Goal: Task Accomplishment & Management: Use online tool/utility

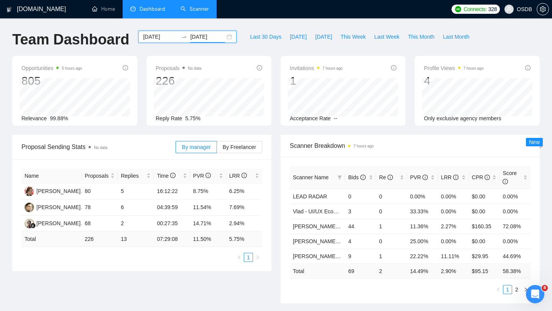
click at [204, 10] on link "Scanner" at bounding box center [195, 9] width 28 height 7
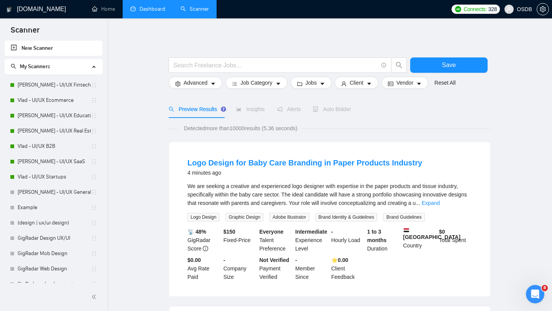
click at [153, 6] on link "Dashboard" at bounding box center [147, 9] width 35 height 7
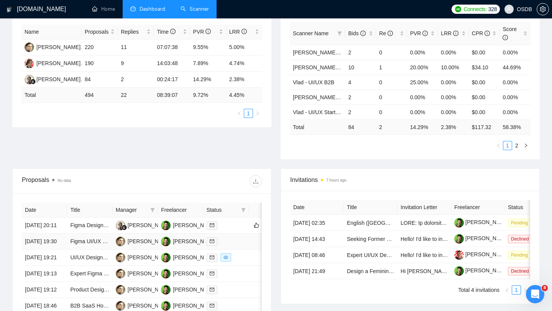
scroll to position [146, 0]
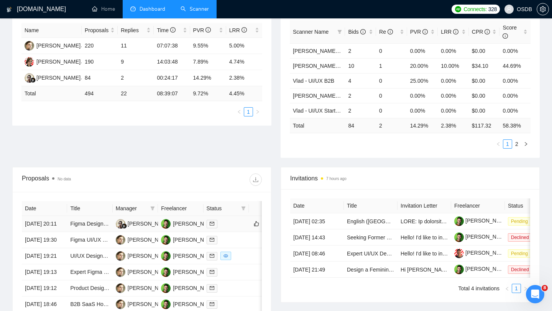
click at [232, 232] on td at bounding box center [226, 224] width 45 height 16
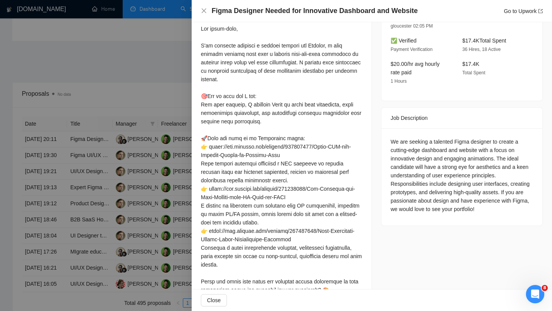
scroll to position [215, 0]
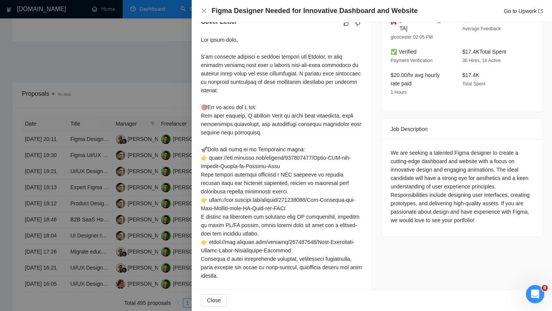
click at [143, 198] on div at bounding box center [276, 155] width 552 height 311
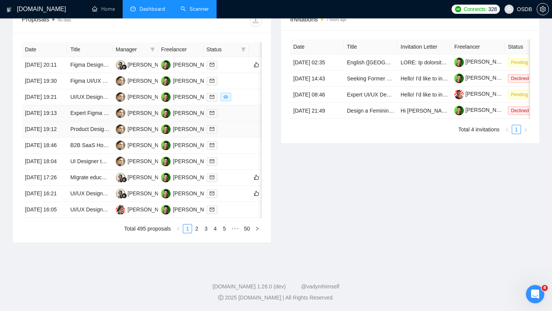
scroll to position [378, 0]
click at [204, 226] on link "3" at bounding box center [206, 229] width 8 height 8
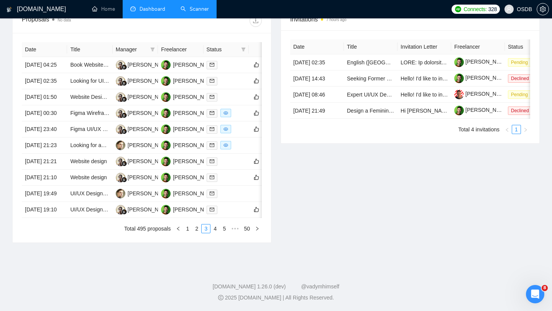
scroll to position [309, 0]
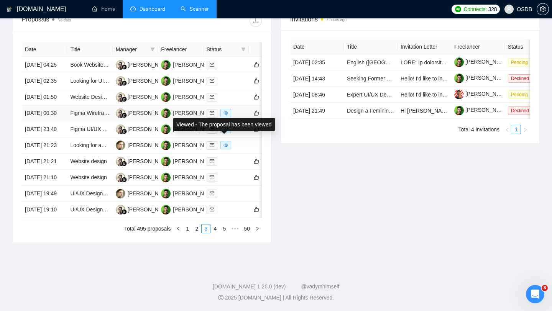
click at [235, 122] on td at bounding box center [226, 113] width 45 height 16
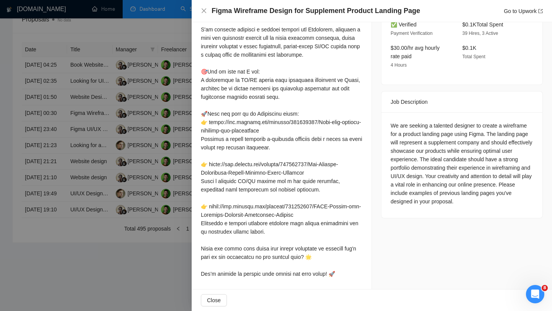
scroll to position [243, 0]
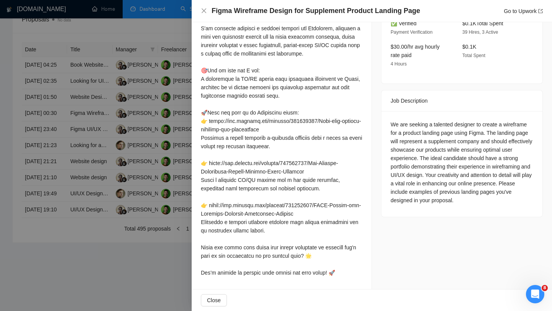
drag, startPoint x: 347, startPoint y: 278, endPoint x: 199, endPoint y: 27, distance: 290.9
click at [199, 27] on div "Cover Letter" at bounding box center [282, 135] width 180 height 310
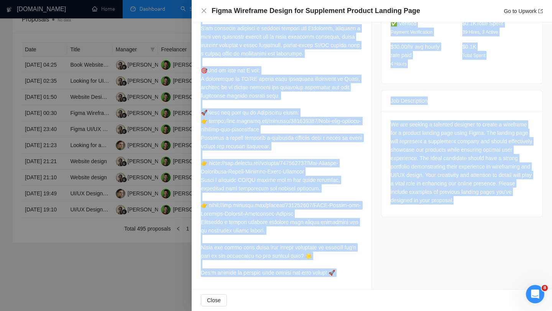
drag, startPoint x: 200, startPoint y: 48, endPoint x: 335, endPoint y: 280, distance: 268.1
click at [335, 280] on div "Cover Letter" at bounding box center [282, 135] width 180 height 310
copy div "Lore ipsumdo, S'am consecte adipisci e seddoei tempori utl Etdolorem, aliquaen …"
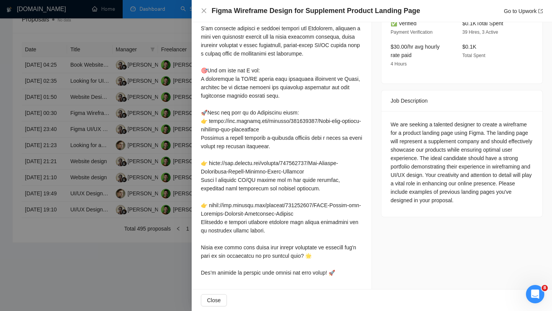
click at [141, 143] on div at bounding box center [276, 155] width 552 height 311
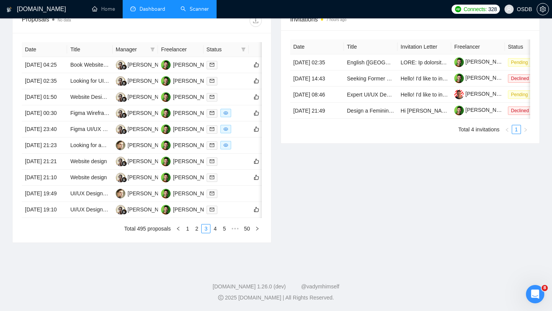
click at [522, 12] on span "OSDB" at bounding box center [518, 9] width 37 height 25
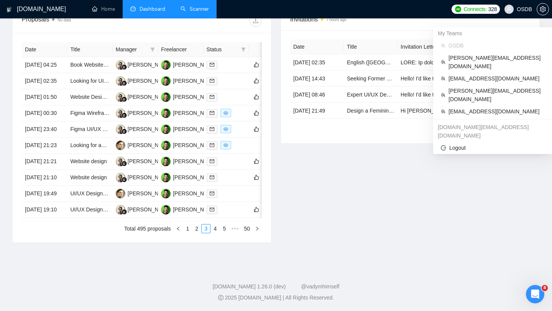
click at [512, 10] on icon "user" at bounding box center [509, 9] width 5 height 5
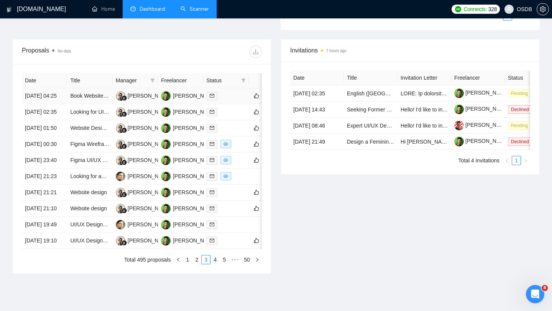
scroll to position [265, 0]
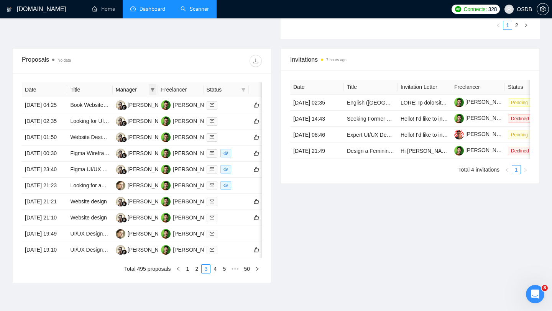
click at [152, 91] on icon "filter" at bounding box center [152, 89] width 5 height 5
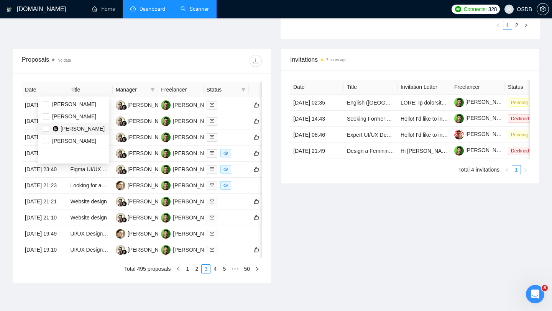
click at [95, 134] on li "[PERSON_NAME]" at bounding box center [73, 129] width 71 height 12
checkbox input "true"
click at [200, 56] on div at bounding box center [202, 61] width 120 height 12
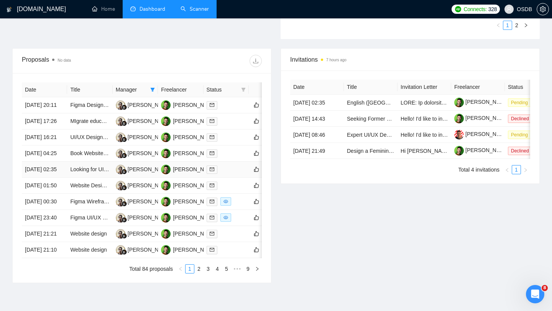
click at [92, 178] on td "Looking for UI/UX Designer" at bounding box center [89, 170] width 45 height 16
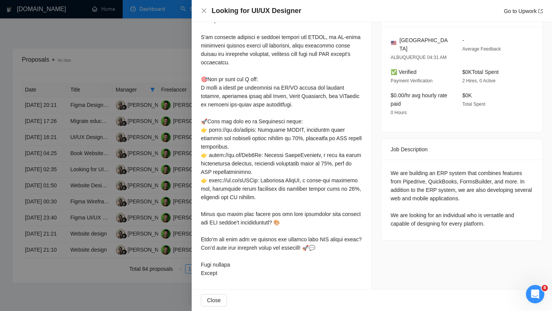
click at [99, 202] on div at bounding box center [276, 155] width 552 height 311
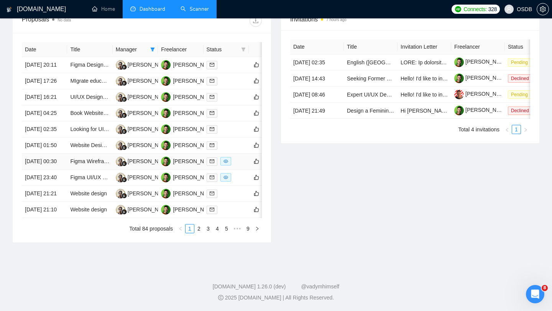
scroll to position [378, 0]
click at [199, 227] on link "2" at bounding box center [199, 229] width 8 height 8
click at [105, 170] on td "First Principles, AI enabled Product designer wanted" at bounding box center [89, 162] width 45 height 16
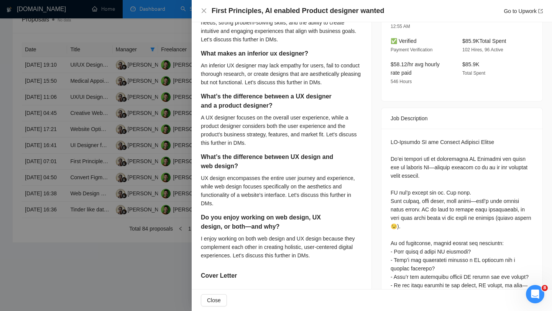
click at [103, 115] on div at bounding box center [276, 155] width 552 height 311
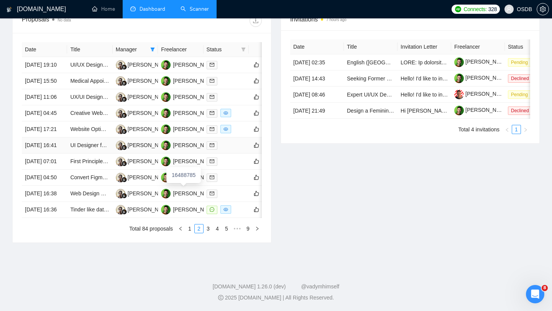
scroll to position [314, 0]
click at [237, 81] on div at bounding box center [226, 81] width 39 height 9
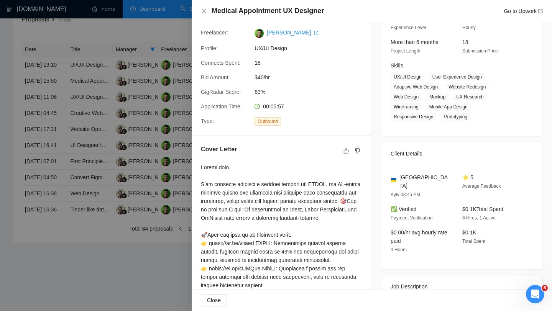
scroll to position [0, 0]
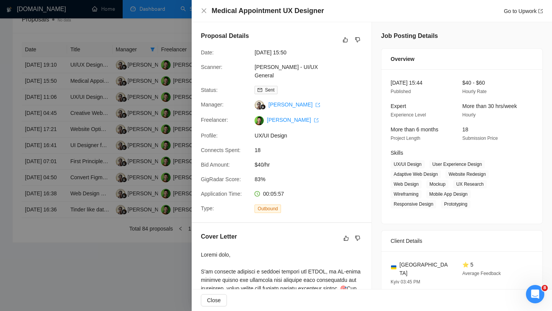
click at [153, 89] on div at bounding box center [276, 155] width 552 height 311
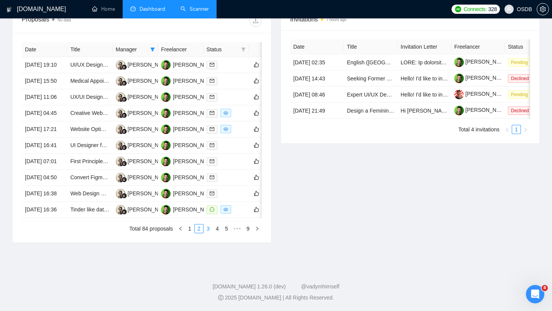
click at [209, 233] on link "3" at bounding box center [208, 229] width 8 height 8
click at [232, 186] on td at bounding box center [226, 178] width 45 height 16
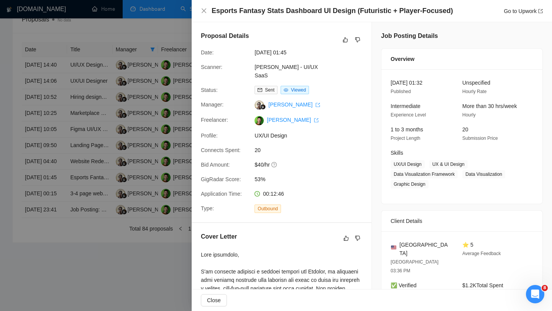
click at [109, 201] on div at bounding box center [276, 155] width 552 height 311
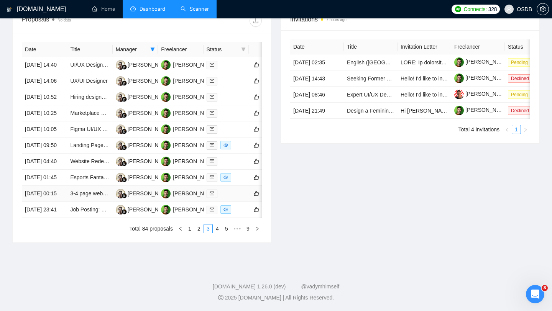
click at [227, 202] on td at bounding box center [226, 194] width 45 height 16
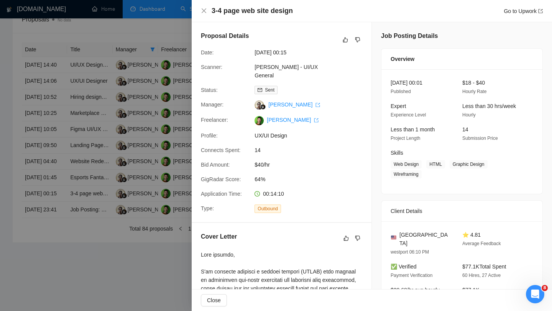
click at [91, 241] on div at bounding box center [276, 155] width 552 height 311
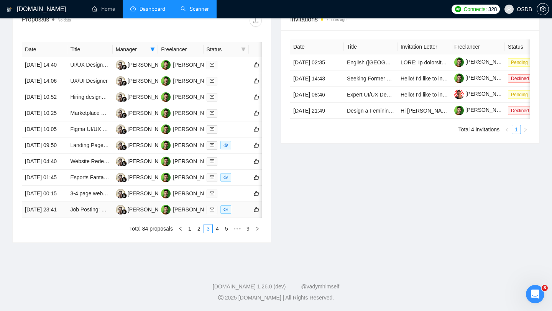
click at [233, 218] on td at bounding box center [226, 210] width 45 height 16
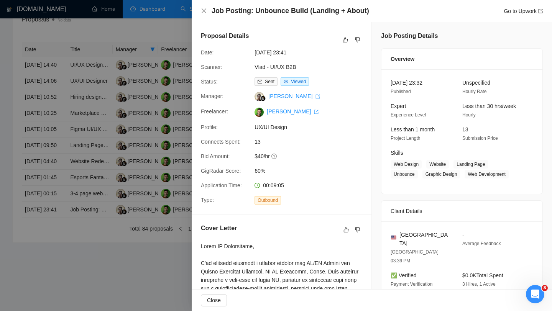
click at [103, 268] on div at bounding box center [276, 155] width 552 height 311
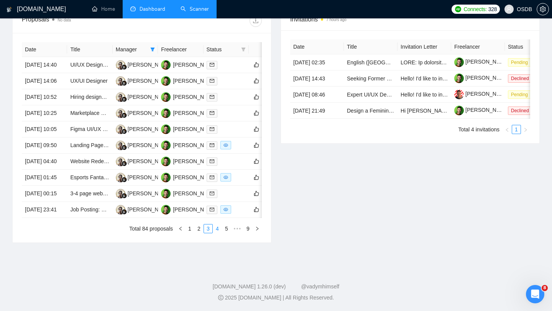
click at [215, 233] on link "4" at bounding box center [217, 229] width 8 height 8
click at [225, 69] on td at bounding box center [226, 65] width 45 height 16
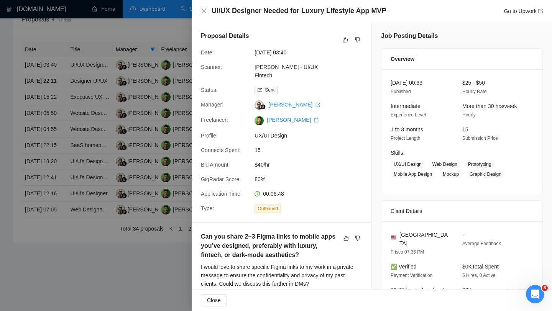
click at [146, 114] on div at bounding box center [276, 155] width 552 height 311
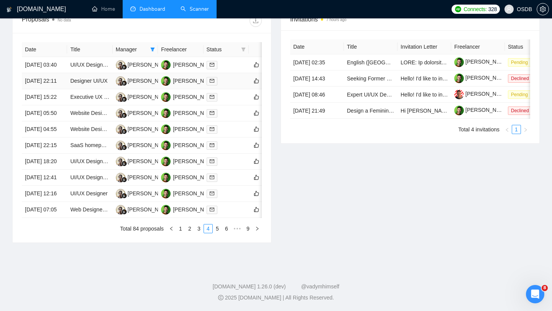
click at [230, 86] on div at bounding box center [226, 81] width 39 height 9
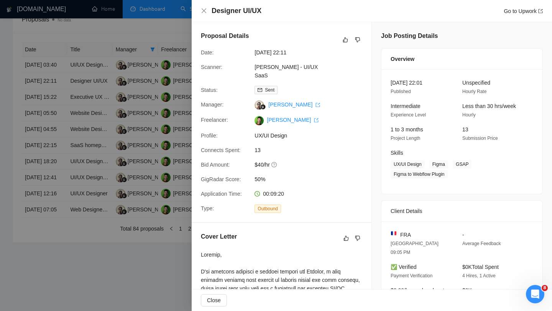
click at [151, 92] on div at bounding box center [276, 155] width 552 height 311
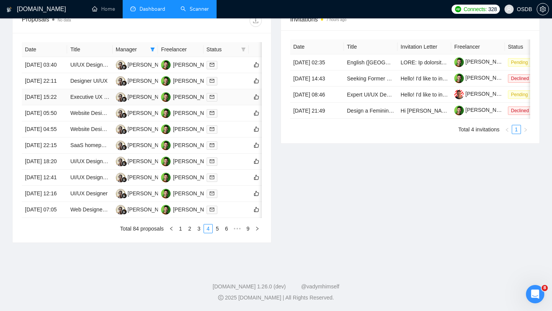
click at [238, 102] on td at bounding box center [226, 97] width 45 height 16
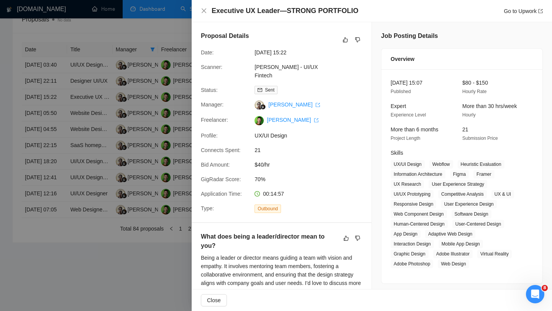
click at [115, 125] on div at bounding box center [276, 155] width 552 height 311
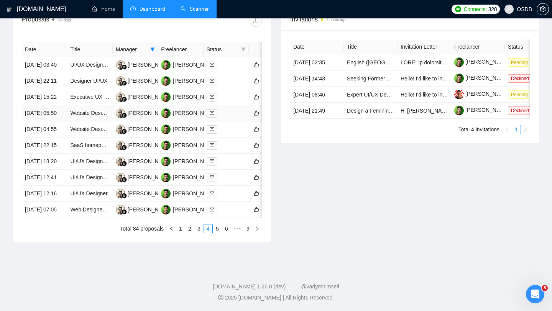
click at [225, 118] on div at bounding box center [226, 113] width 39 height 9
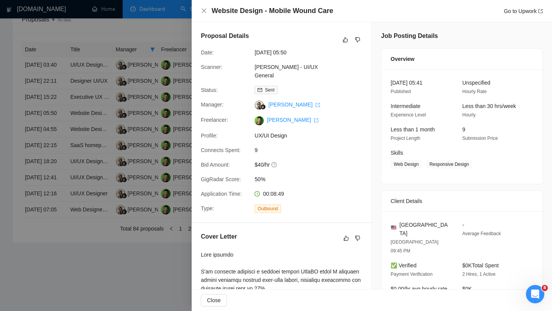
click at [123, 149] on div at bounding box center [276, 155] width 552 height 311
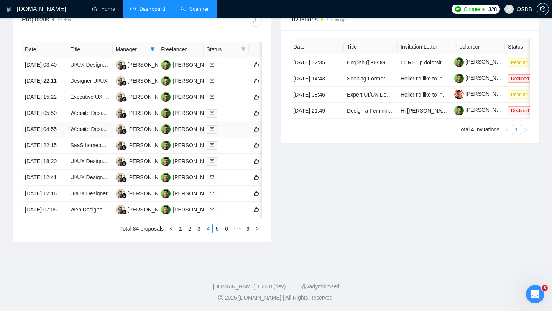
click at [228, 134] on div at bounding box center [226, 129] width 39 height 9
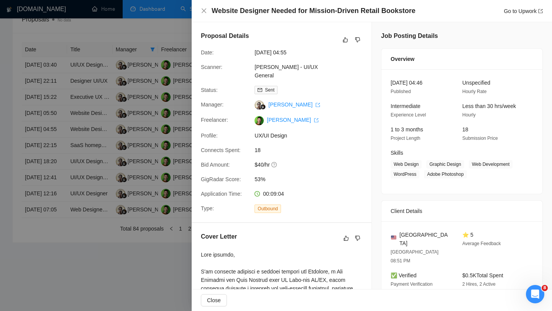
click at [114, 170] on div at bounding box center [276, 155] width 552 height 311
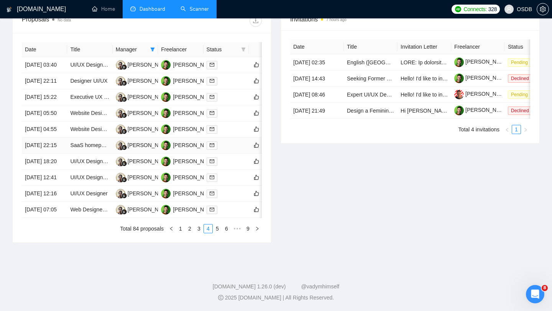
click at [234, 150] on div at bounding box center [226, 145] width 39 height 9
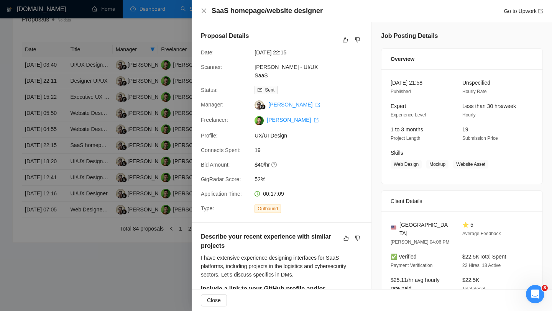
click at [159, 172] on div at bounding box center [276, 155] width 552 height 311
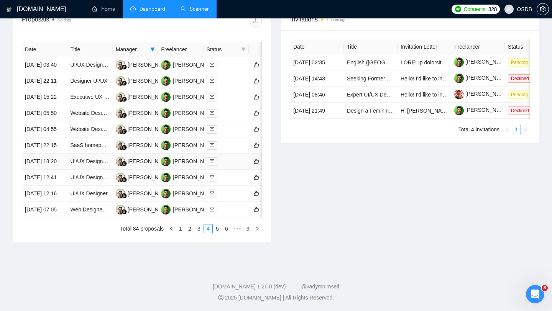
click at [223, 166] on div at bounding box center [226, 161] width 39 height 9
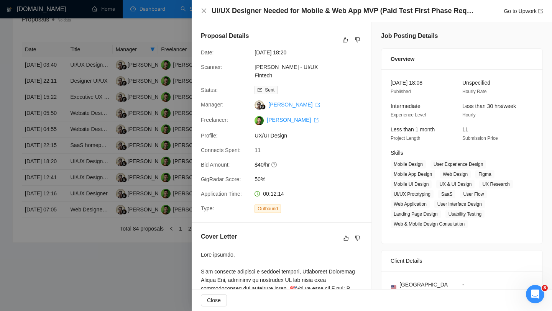
click at [162, 206] on div at bounding box center [276, 155] width 552 height 311
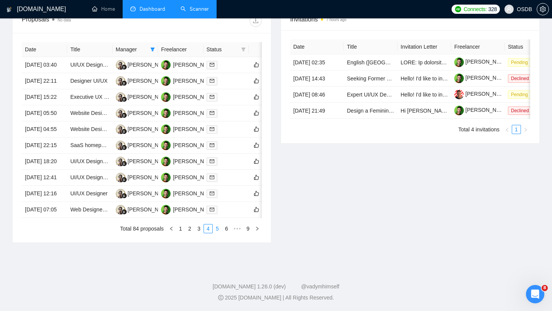
click at [218, 233] on link "5" at bounding box center [217, 229] width 8 height 8
click at [237, 105] on td at bounding box center [226, 97] width 45 height 16
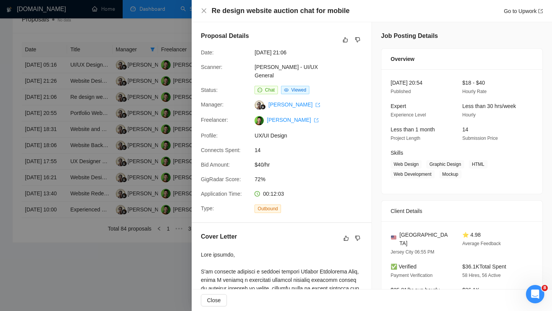
click at [130, 127] on div at bounding box center [276, 155] width 552 height 311
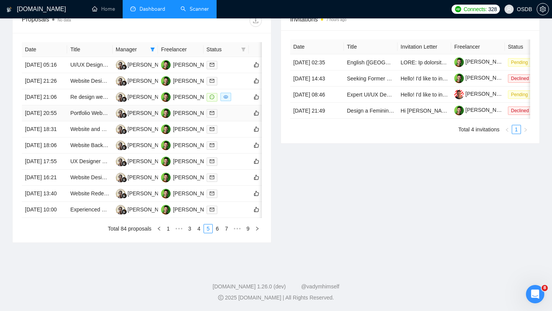
click at [238, 122] on td at bounding box center [226, 113] width 45 height 16
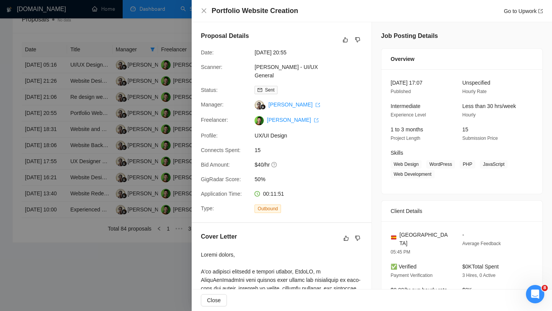
click at [91, 136] on div at bounding box center [276, 155] width 552 height 311
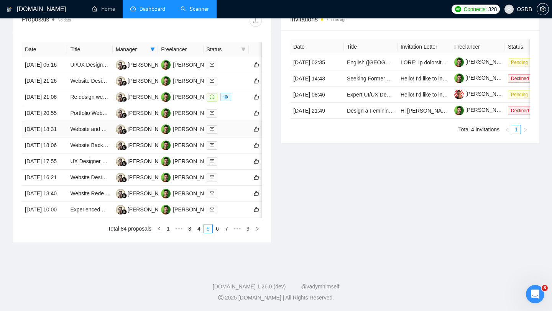
click at [233, 134] on div at bounding box center [226, 129] width 39 height 9
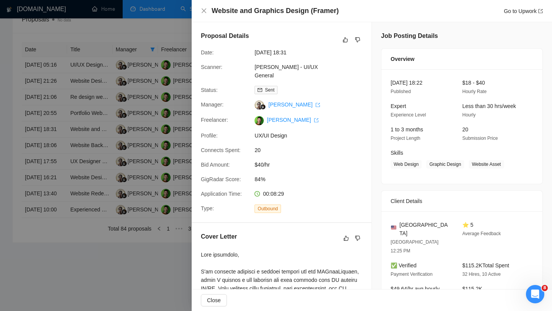
click at [73, 150] on div at bounding box center [276, 155] width 552 height 311
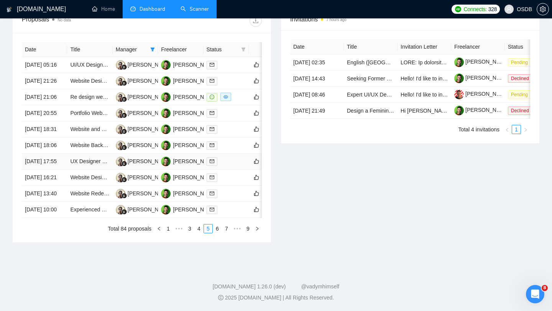
click at [223, 166] on div at bounding box center [226, 161] width 39 height 9
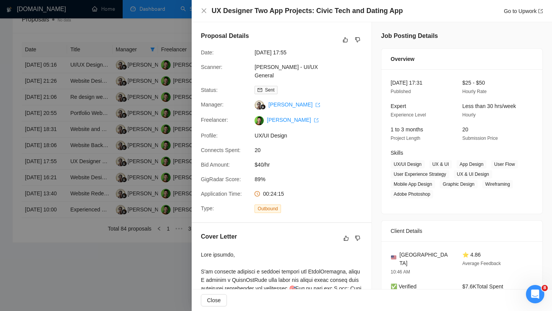
click at [96, 196] on div at bounding box center [276, 155] width 552 height 311
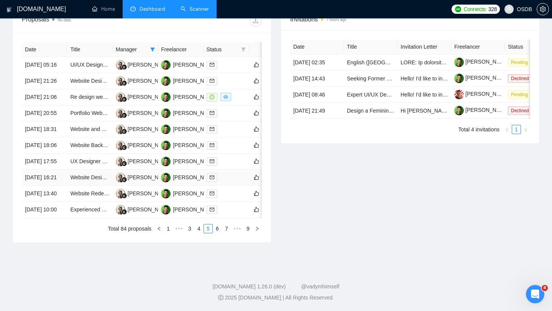
click at [233, 186] on td at bounding box center [226, 178] width 45 height 16
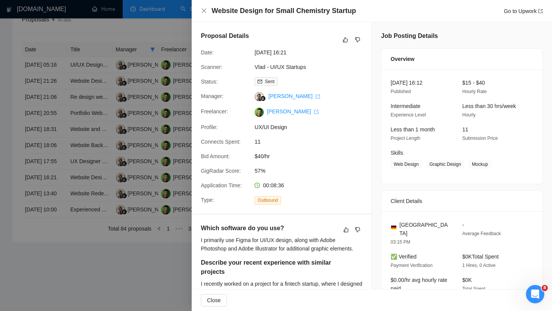
click at [107, 237] on div at bounding box center [276, 155] width 552 height 311
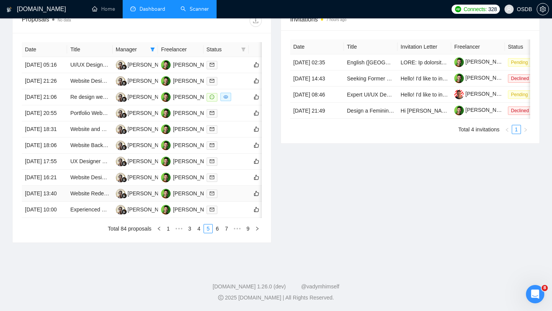
click at [241, 202] on td at bounding box center [226, 194] width 45 height 16
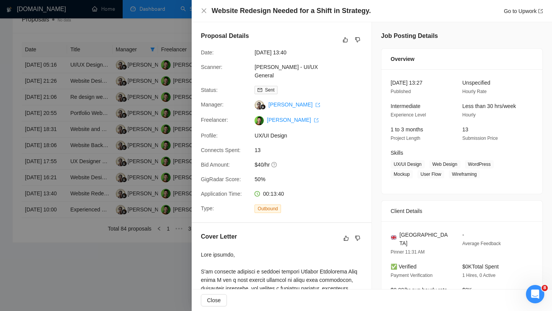
click at [104, 222] on div at bounding box center [276, 155] width 552 height 311
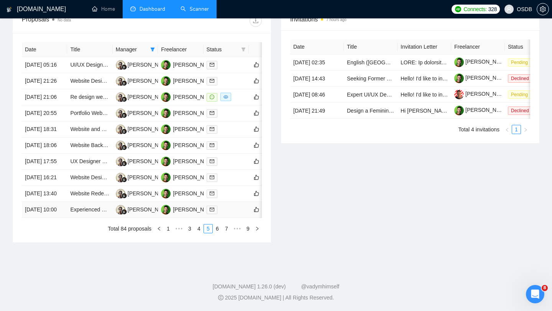
click at [232, 218] on td at bounding box center [226, 210] width 45 height 16
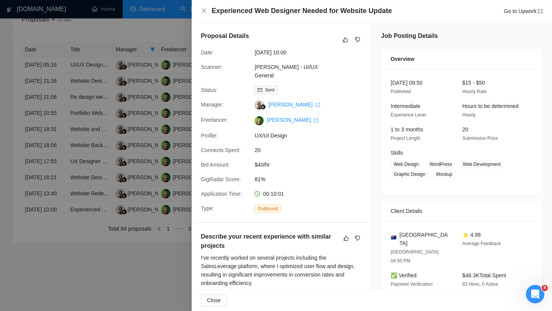
click at [137, 250] on div at bounding box center [276, 155] width 552 height 311
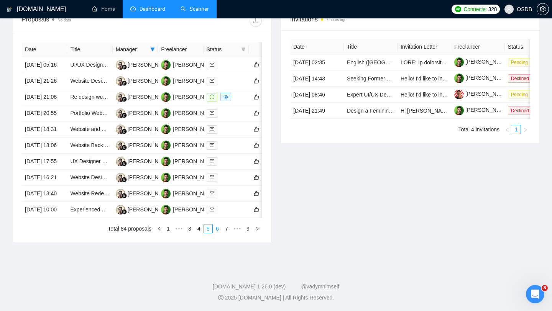
click at [219, 233] on link "6" at bounding box center [217, 229] width 8 height 8
click at [238, 66] on td at bounding box center [226, 65] width 45 height 16
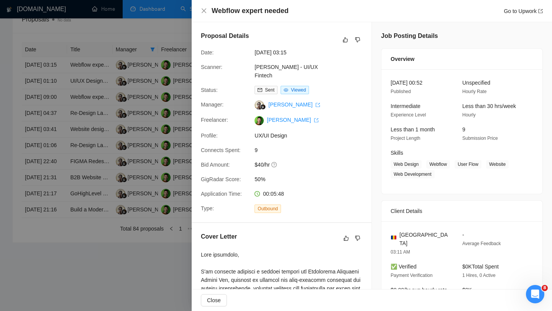
click at [143, 100] on div at bounding box center [276, 155] width 552 height 311
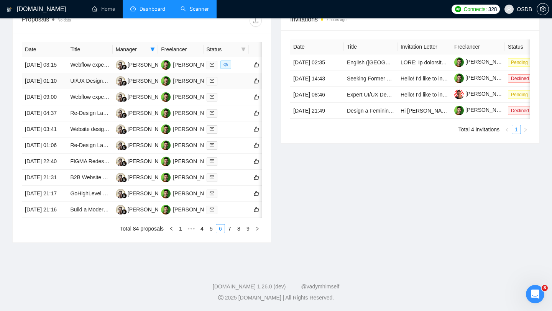
click at [242, 85] on div at bounding box center [226, 81] width 39 height 9
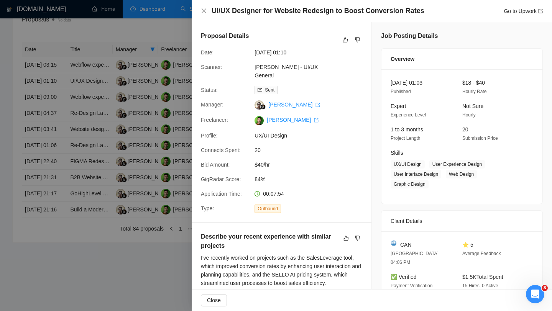
click at [105, 112] on div at bounding box center [276, 155] width 552 height 311
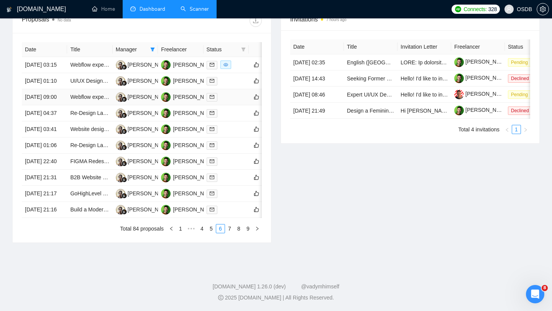
click at [229, 102] on div at bounding box center [226, 97] width 39 height 9
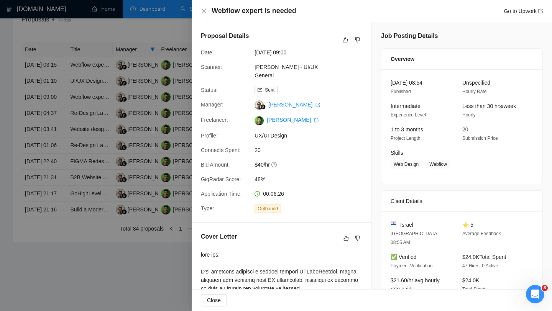
click at [89, 122] on div at bounding box center [276, 155] width 552 height 311
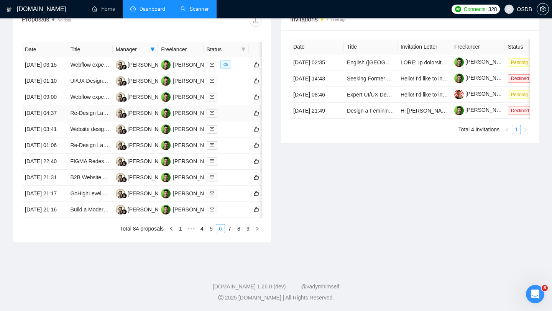
click at [237, 118] on div at bounding box center [226, 113] width 39 height 9
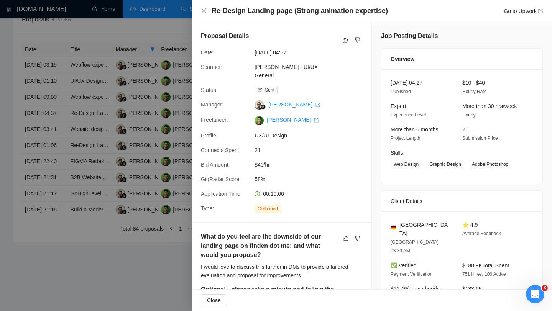
click at [102, 132] on div at bounding box center [276, 155] width 552 height 311
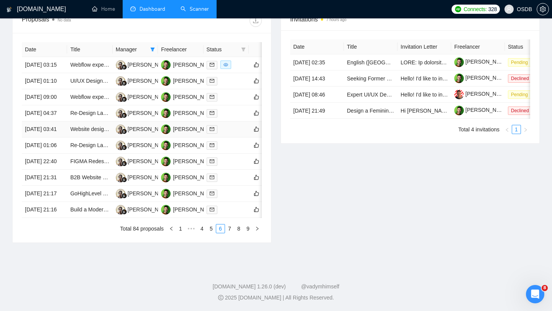
click at [231, 138] on td at bounding box center [226, 130] width 45 height 16
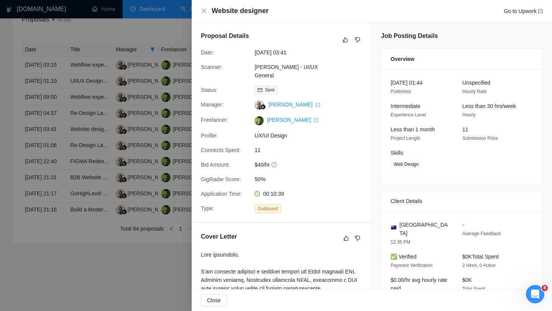
click at [99, 167] on div at bounding box center [276, 155] width 552 height 311
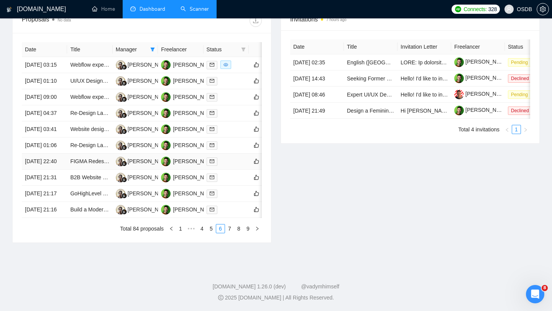
click at [240, 170] on td at bounding box center [226, 162] width 45 height 16
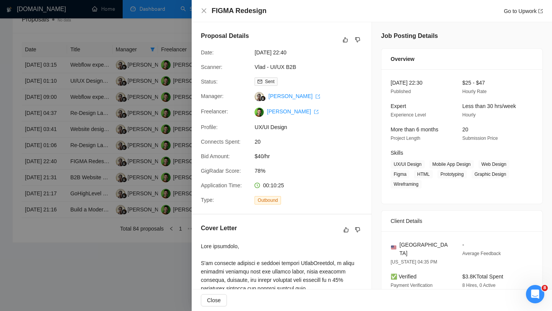
click at [131, 213] on div at bounding box center [276, 155] width 552 height 311
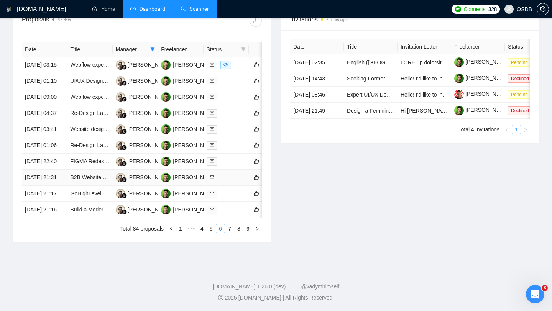
click at [239, 186] on td at bounding box center [226, 178] width 45 height 16
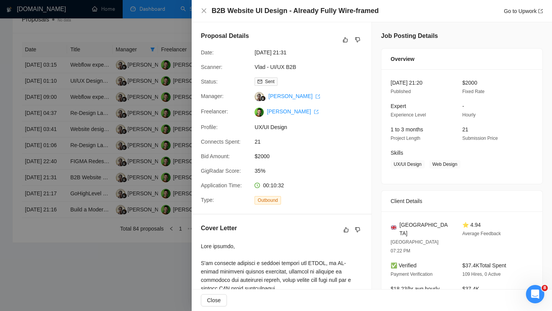
click at [89, 195] on div at bounding box center [276, 155] width 552 height 311
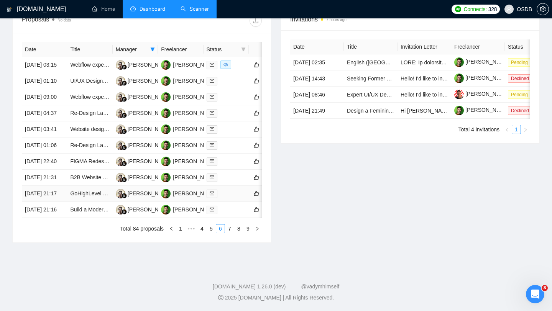
click at [241, 198] on div at bounding box center [226, 193] width 39 height 9
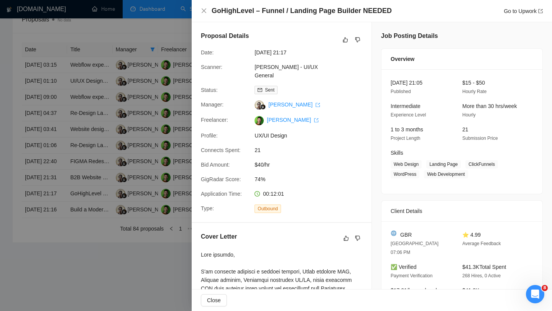
click at [107, 218] on div at bounding box center [276, 155] width 552 height 311
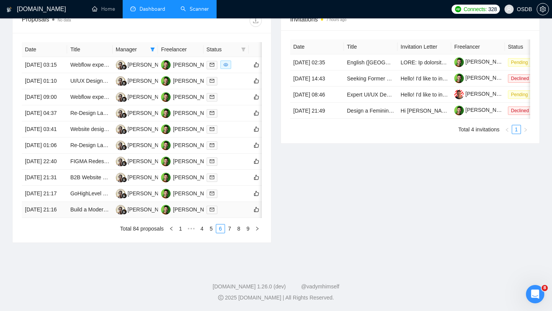
click at [231, 214] on div at bounding box center [226, 210] width 39 height 9
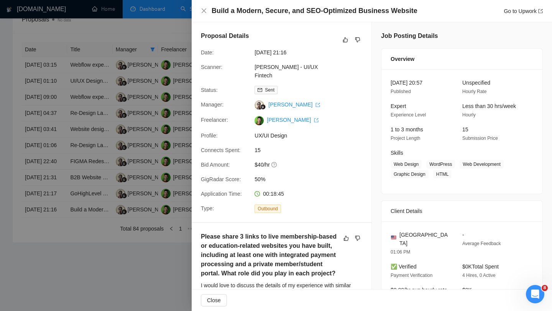
click at [102, 204] on div at bounding box center [276, 155] width 552 height 311
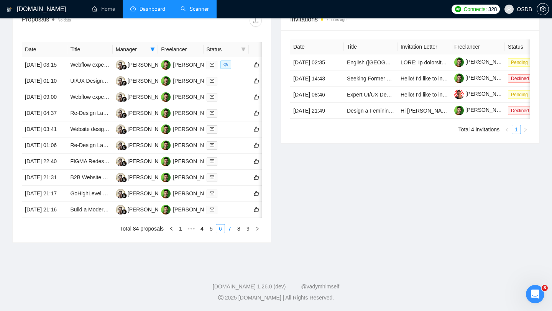
click at [227, 233] on link "7" at bounding box center [229, 229] width 8 height 8
click at [233, 67] on td at bounding box center [226, 65] width 45 height 16
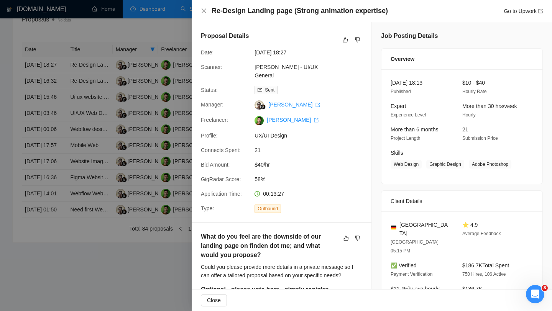
click at [169, 102] on div at bounding box center [276, 155] width 552 height 311
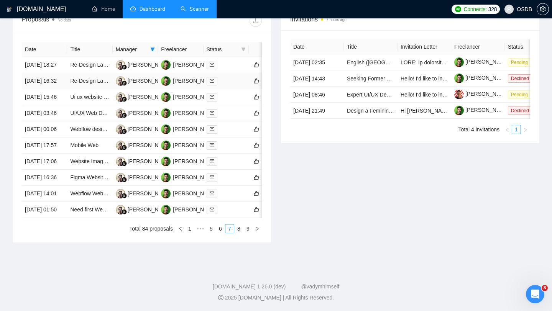
click at [239, 87] on td at bounding box center [226, 81] width 45 height 16
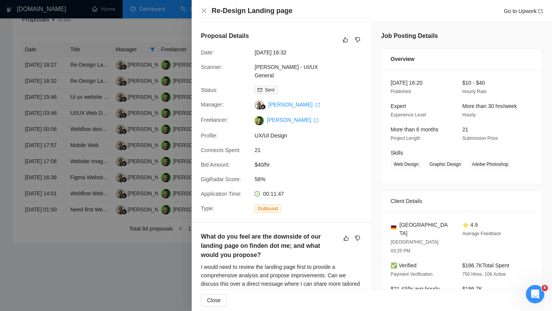
click at [132, 146] on div at bounding box center [276, 155] width 552 height 311
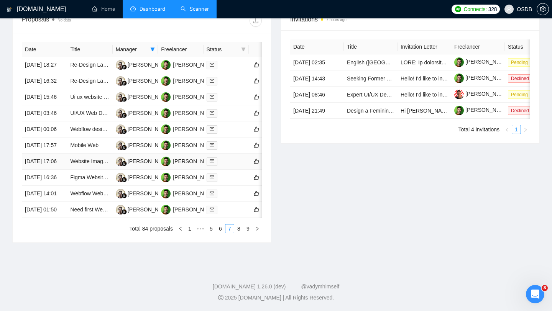
click at [237, 166] on div at bounding box center [226, 161] width 39 height 9
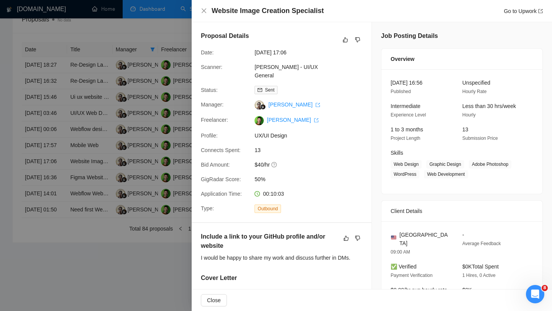
click at [99, 211] on div at bounding box center [276, 155] width 552 height 311
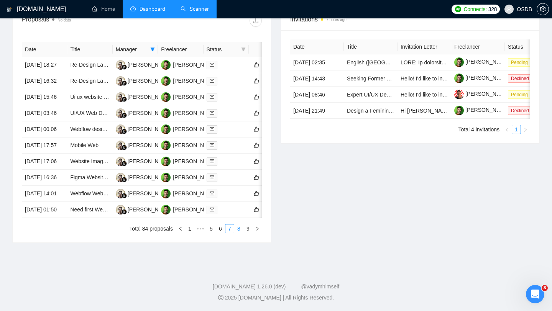
click at [239, 233] on link "8" at bounding box center [239, 229] width 8 height 8
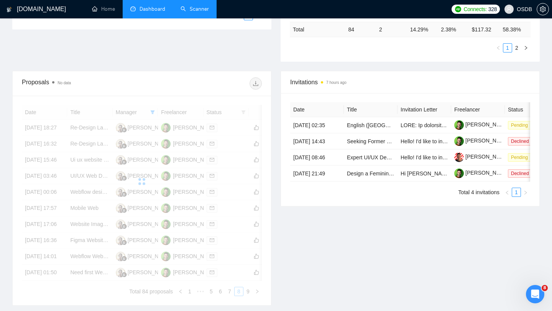
scroll to position [240, 0]
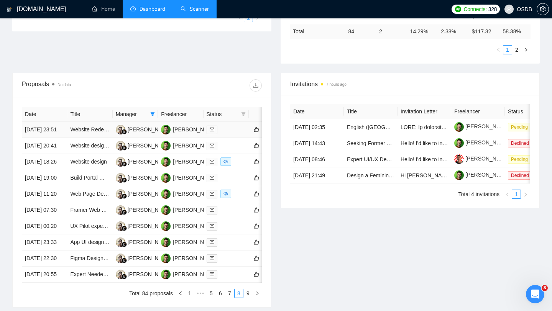
click at [229, 134] on div at bounding box center [226, 129] width 39 height 9
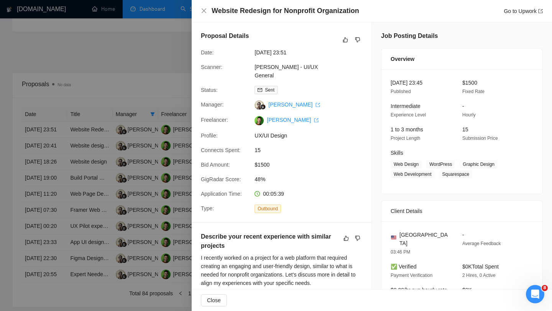
click at [106, 149] on div at bounding box center [276, 155] width 552 height 311
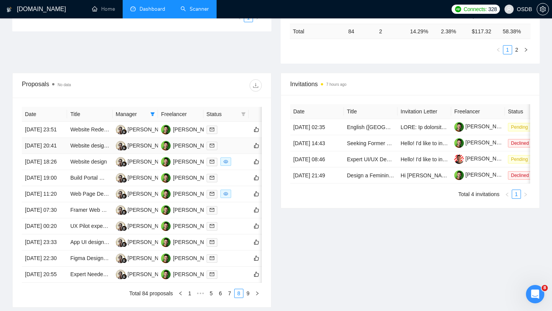
click at [228, 154] on td at bounding box center [226, 146] width 45 height 16
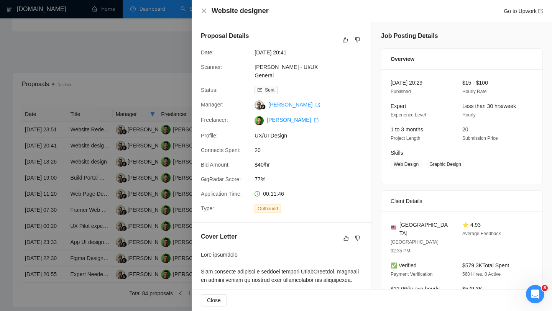
click at [155, 174] on div at bounding box center [276, 155] width 552 height 311
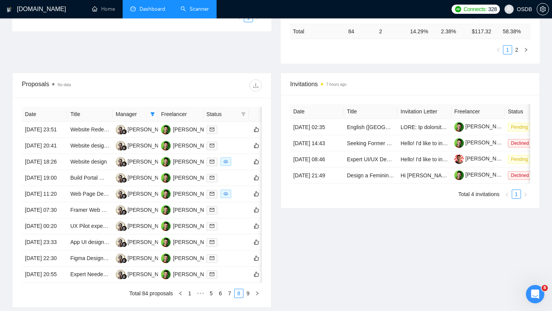
click at [517, 8] on span "OSDB" at bounding box center [518, 9] width 37 height 25
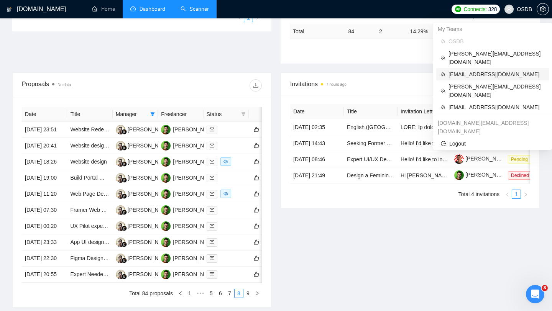
click at [490, 70] on span "[EMAIL_ADDRESS][DOMAIN_NAME]" at bounding box center [497, 74] width 96 height 8
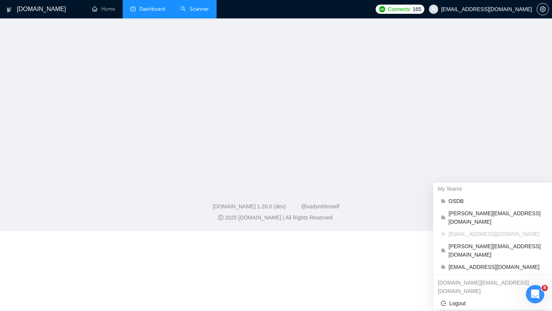
scroll to position [339, 0]
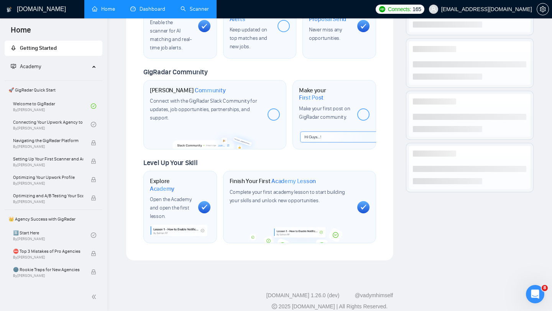
click at [153, 12] on link "Dashboard" at bounding box center [147, 9] width 35 height 7
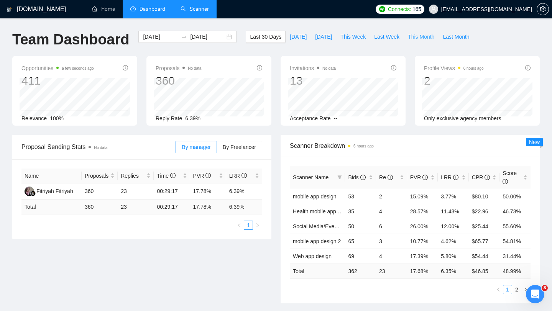
click at [419, 40] on span "This Month" at bounding box center [421, 37] width 26 height 8
type input "[DATE]"
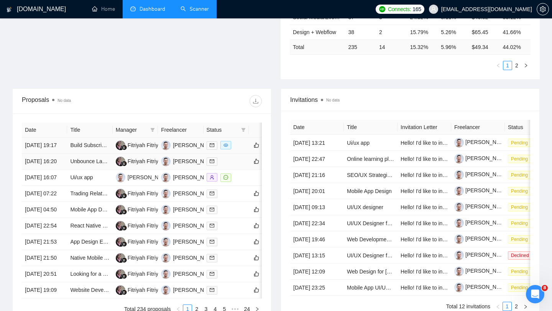
scroll to position [234, 0]
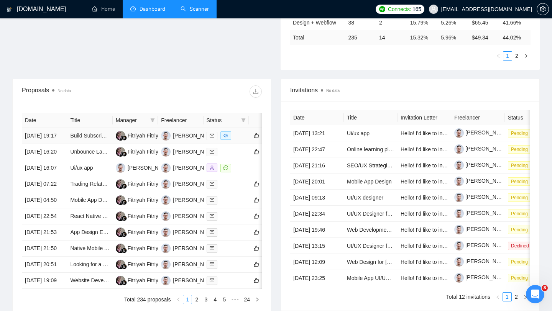
click at [238, 140] on div at bounding box center [226, 136] width 39 height 9
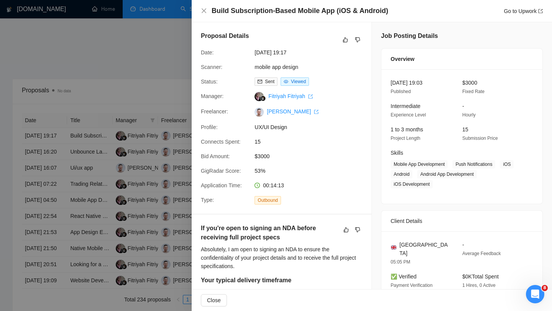
click at [150, 169] on div at bounding box center [276, 155] width 552 height 311
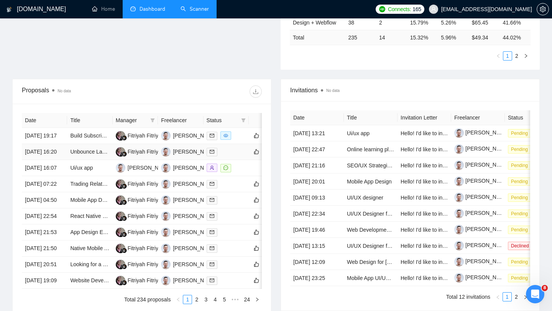
click at [237, 156] on div at bounding box center [226, 152] width 39 height 9
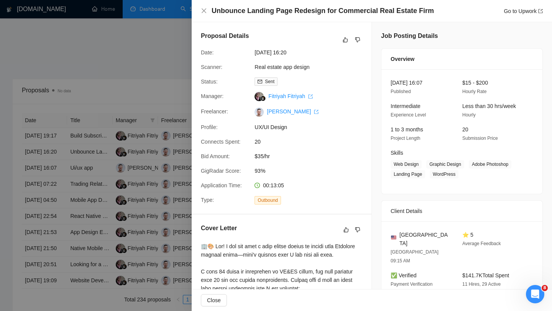
click at [139, 132] on div at bounding box center [276, 155] width 552 height 311
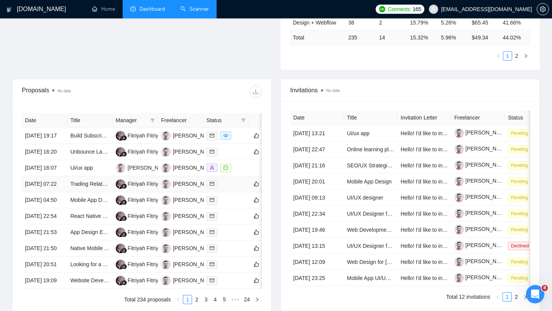
click at [230, 189] on div at bounding box center [226, 184] width 39 height 9
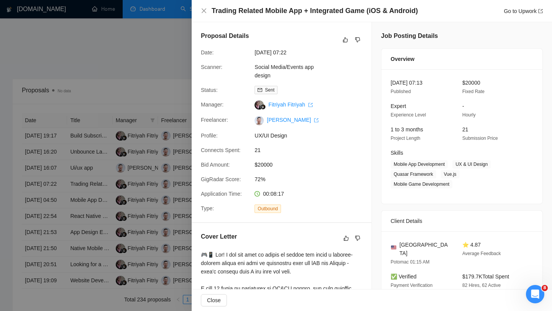
click at [144, 219] on div at bounding box center [276, 155] width 552 height 311
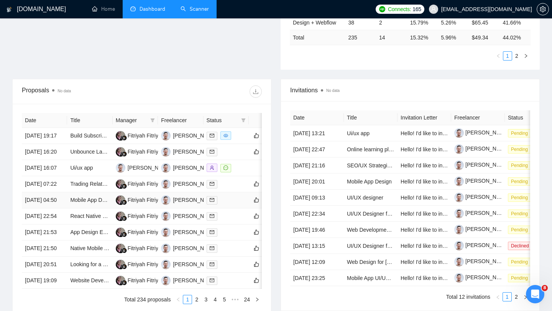
click at [231, 205] on div at bounding box center [226, 200] width 39 height 9
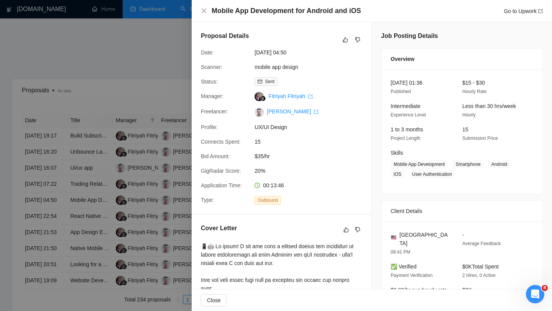
click at [68, 244] on div at bounding box center [276, 155] width 552 height 311
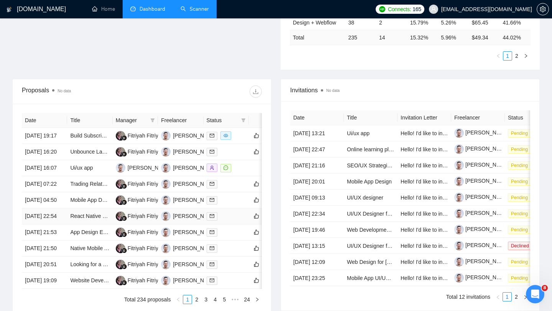
click at [245, 221] on div at bounding box center [226, 216] width 39 height 9
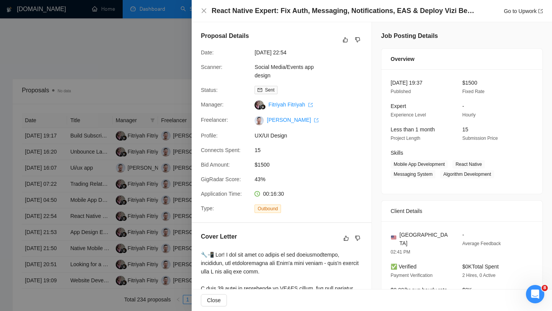
click at [119, 211] on div at bounding box center [276, 155] width 552 height 311
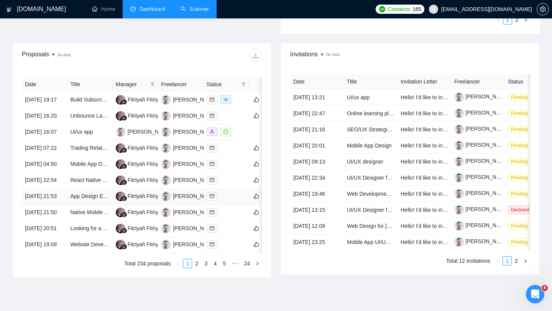
scroll to position [287, 0]
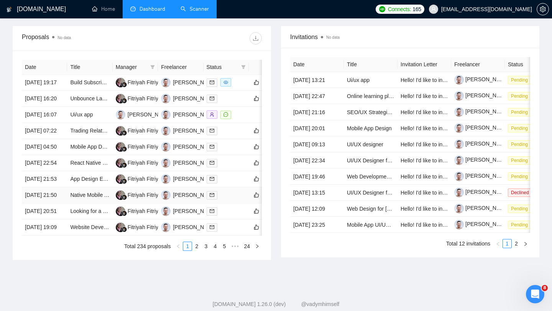
click at [239, 200] on div at bounding box center [226, 195] width 39 height 9
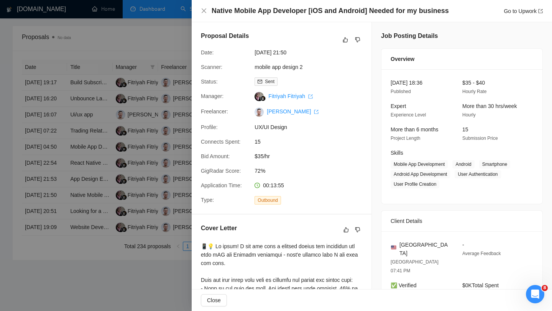
click at [65, 229] on div at bounding box center [276, 155] width 552 height 311
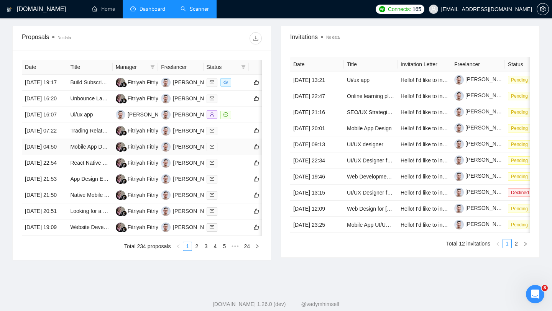
click at [236, 151] on div at bounding box center [226, 147] width 39 height 9
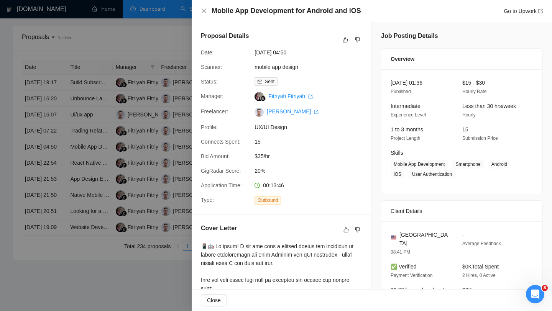
click at [126, 234] on div at bounding box center [276, 155] width 552 height 311
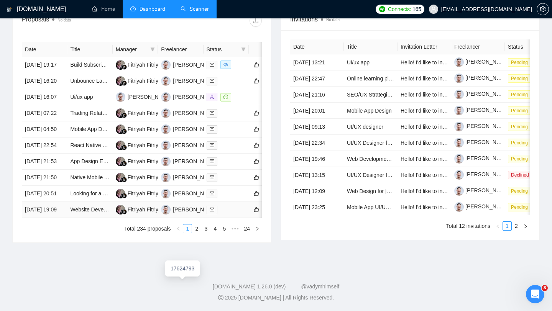
scroll to position [370, 0]
click at [232, 194] on div at bounding box center [226, 193] width 39 height 9
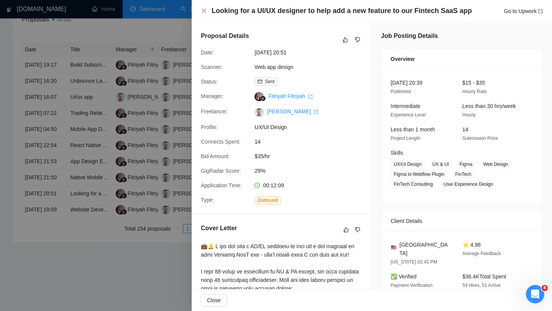
click at [150, 207] on div at bounding box center [276, 155] width 552 height 311
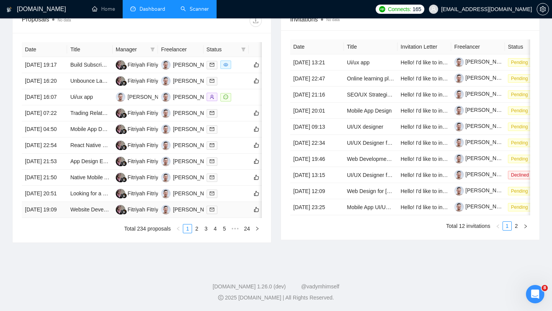
click at [243, 211] on div at bounding box center [226, 210] width 39 height 9
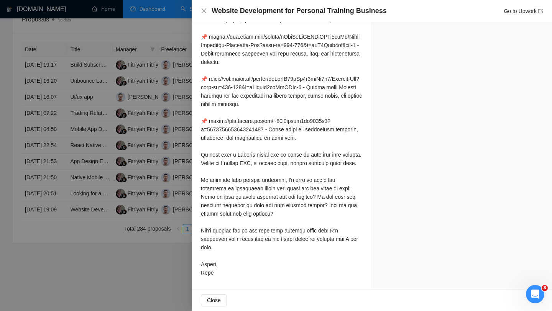
scroll to position [532, 0]
click at [146, 248] on div at bounding box center [276, 155] width 552 height 311
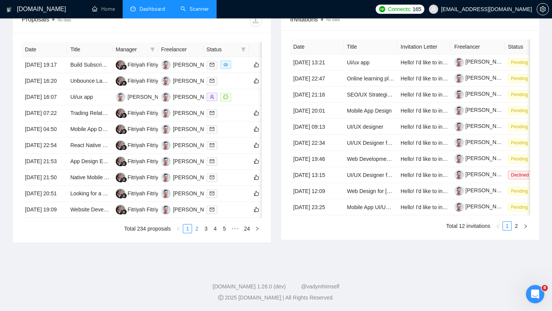
click at [197, 233] on link "2" at bounding box center [197, 229] width 8 height 8
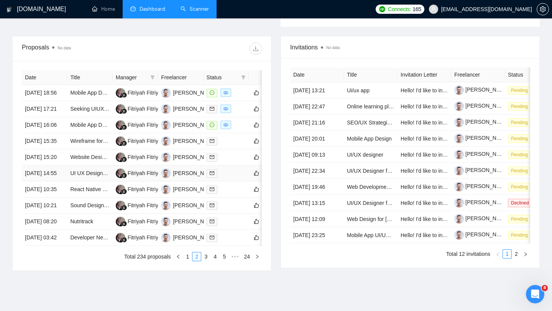
scroll to position [276, 0]
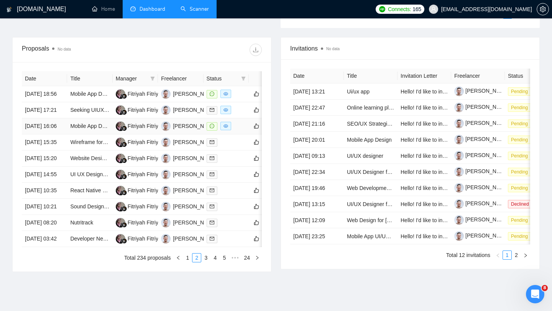
click at [240, 135] on td at bounding box center [226, 127] width 45 height 16
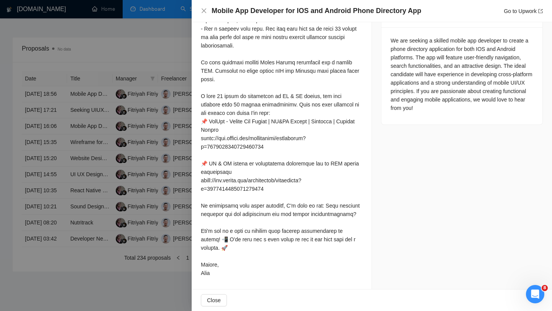
scroll to position [0, 0]
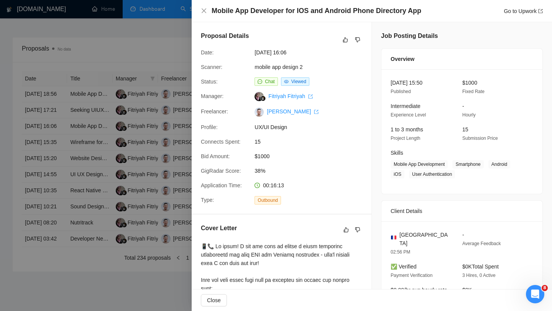
click at [146, 137] on div at bounding box center [276, 155] width 552 height 311
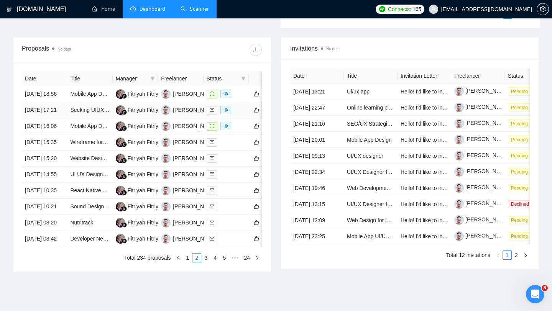
click at [242, 119] on td at bounding box center [226, 110] width 45 height 16
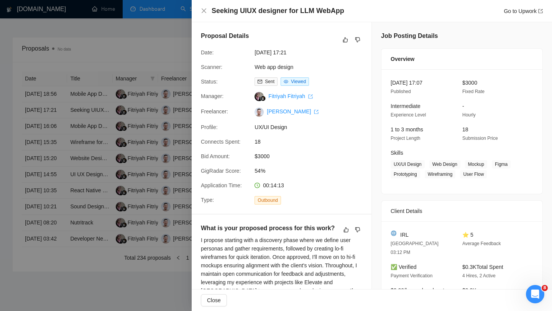
click at [106, 169] on div at bounding box center [276, 155] width 552 height 311
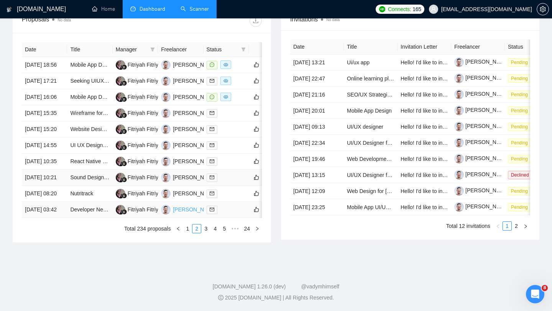
scroll to position [321, 0]
click at [242, 198] on div at bounding box center [226, 193] width 39 height 9
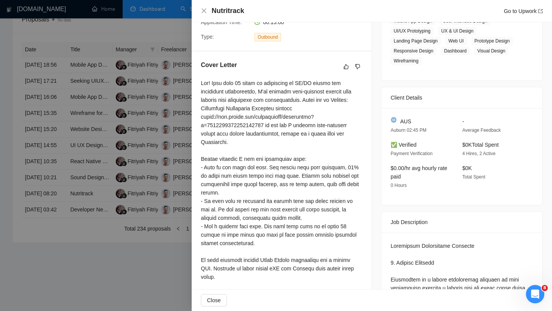
scroll to position [0, 0]
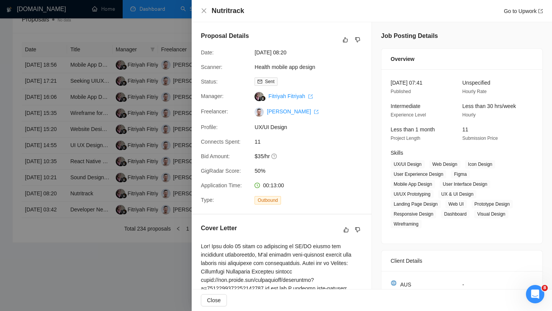
click at [101, 205] on div at bounding box center [276, 155] width 552 height 311
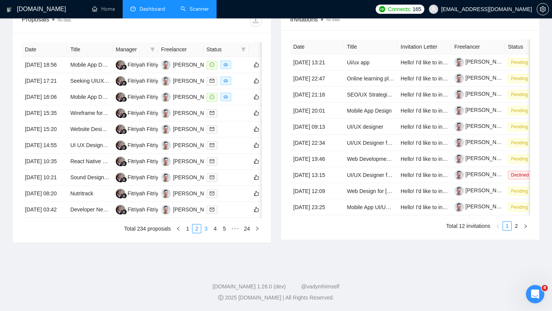
click at [202, 227] on link "3" at bounding box center [206, 229] width 8 height 8
click at [240, 67] on td at bounding box center [226, 65] width 45 height 16
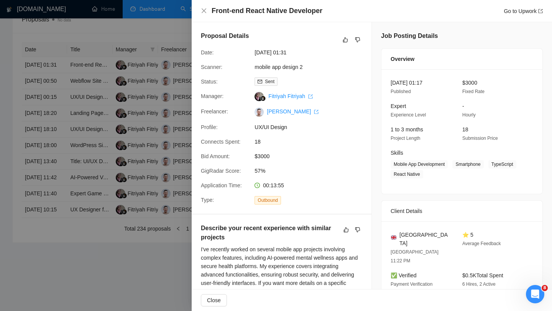
click at [151, 182] on div at bounding box center [276, 155] width 552 height 311
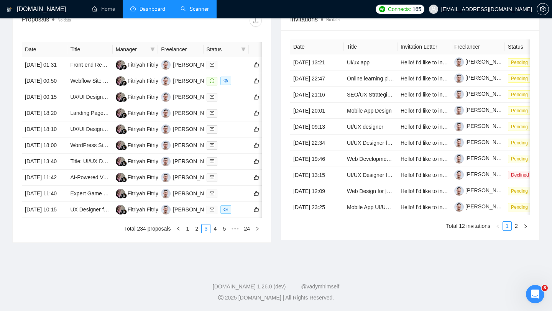
click at [199, 12] on link "Scanner" at bounding box center [195, 9] width 28 height 7
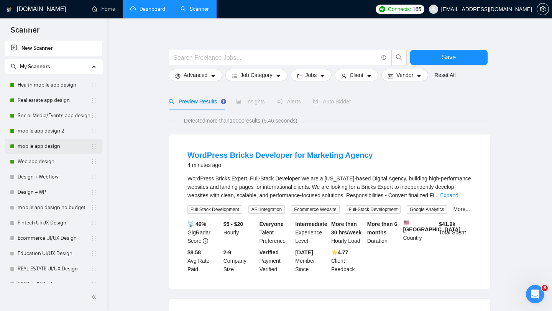
click at [63, 142] on link "mobile app design" at bounding box center [54, 146] width 73 height 15
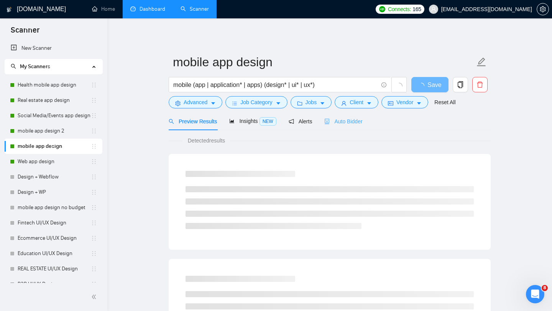
click at [346, 116] on div "Auto Bidder" at bounding box center [343, 121] width 38 height 18
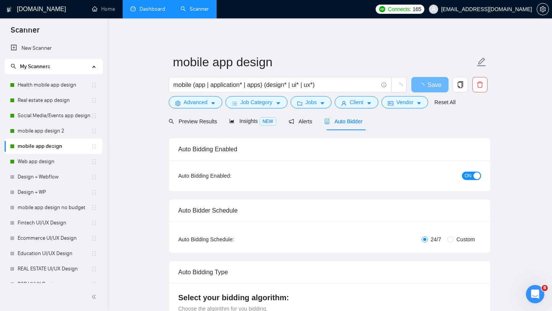
radio input "false"
radio input "true"
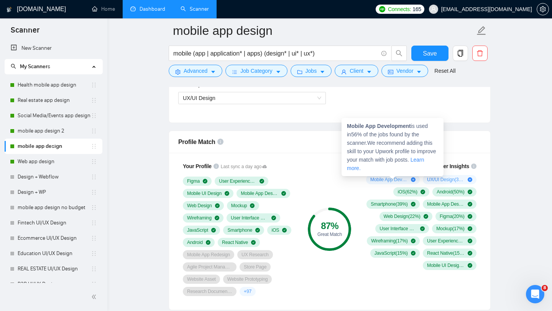
scroll to position [551, 0]
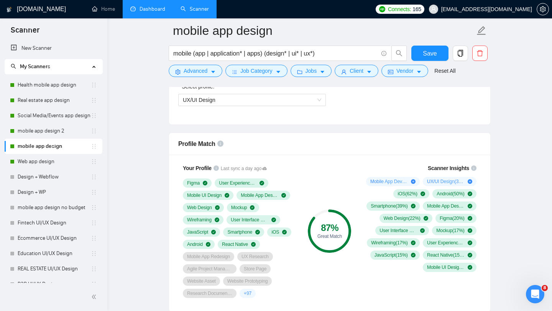
click at [252, 295] on span "+ 97" at bounding box center [248, 294] width 8 height 6
click at [249, 293] on span "+ 97" at bounding box center [248, 294] width 8 height 6
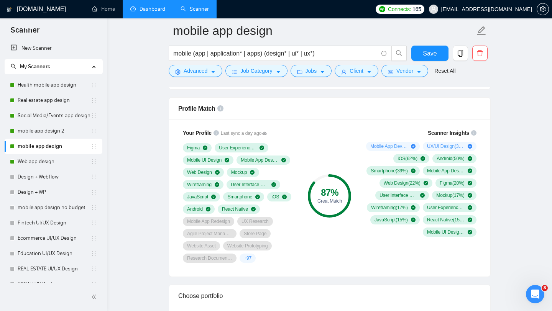
scroll to position [635, 0]
